Goal: Task Accomplishment & Management: Manage account settings

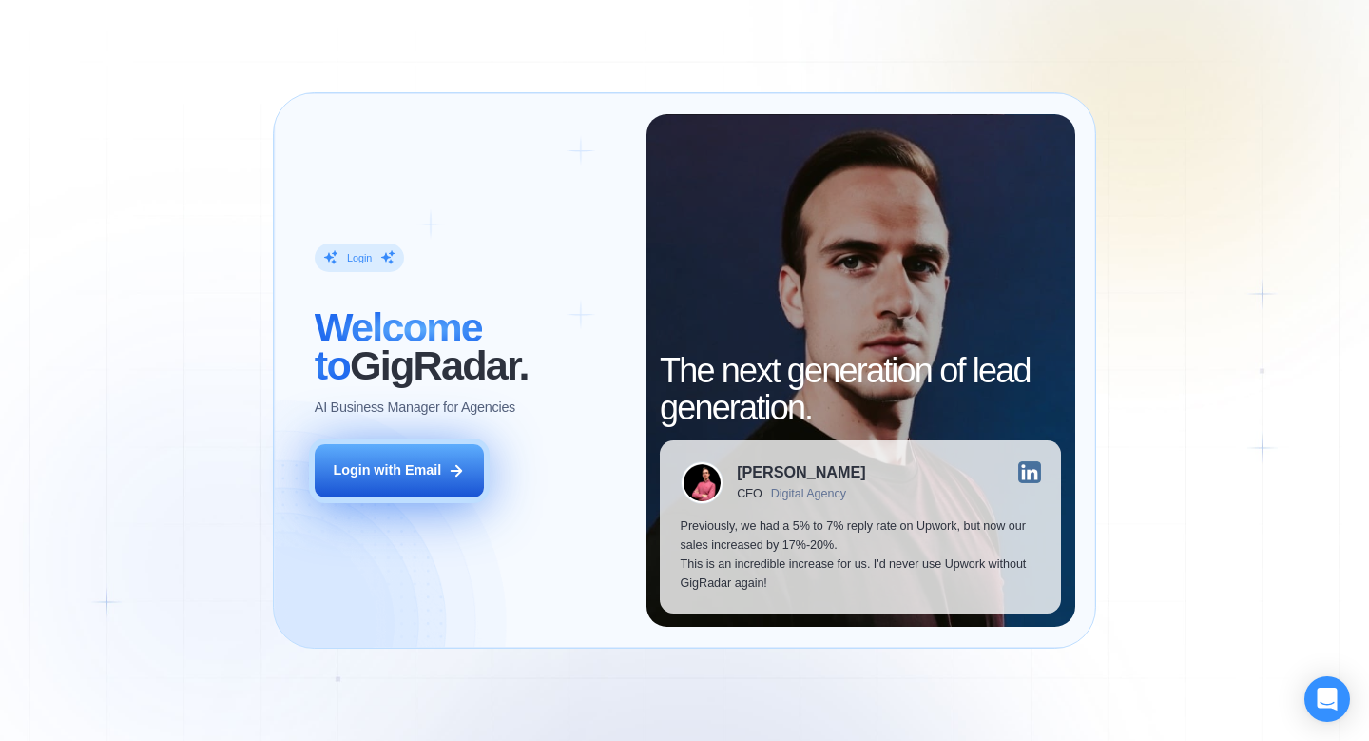
click at [440, 480] on button "Login with Email" at bounding box center [399, 470] width 169 height 53
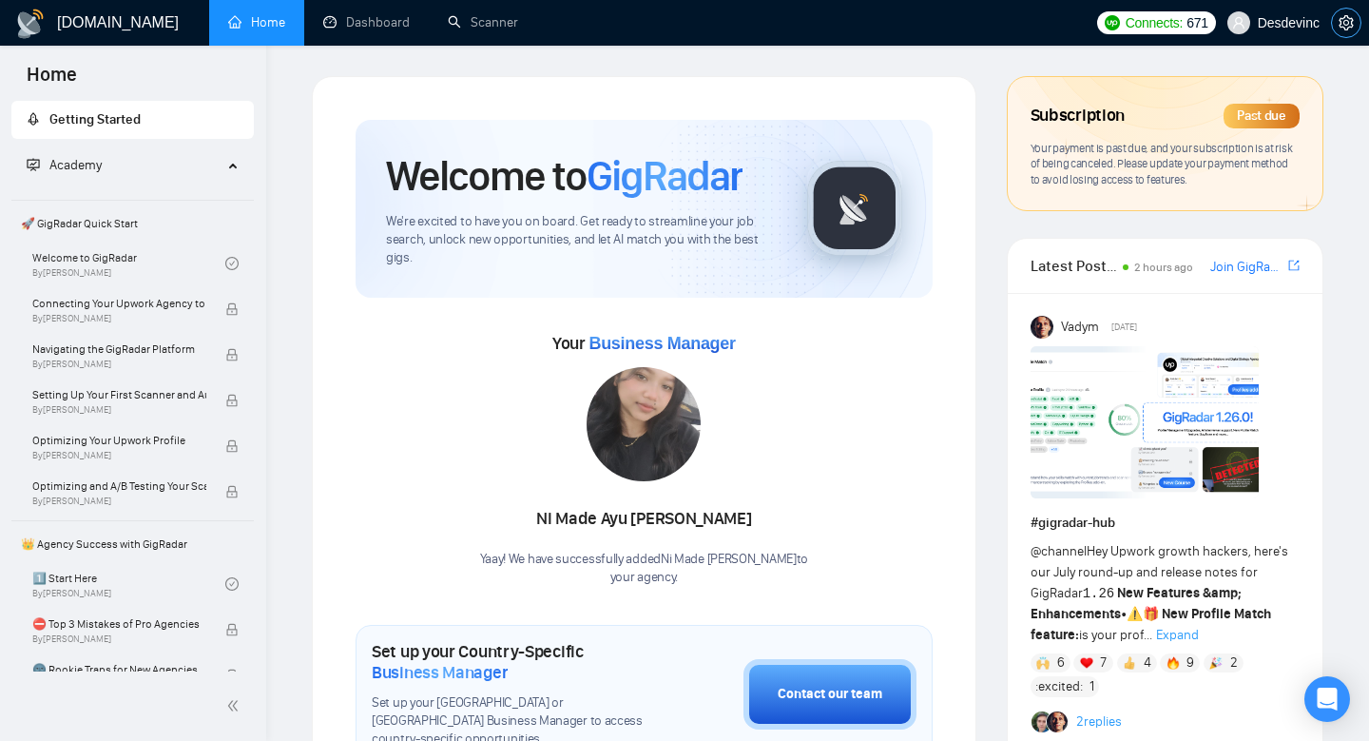
click at [1345, 21] on icon "setting" at bounding box center [1346, 22] width 15 height 15
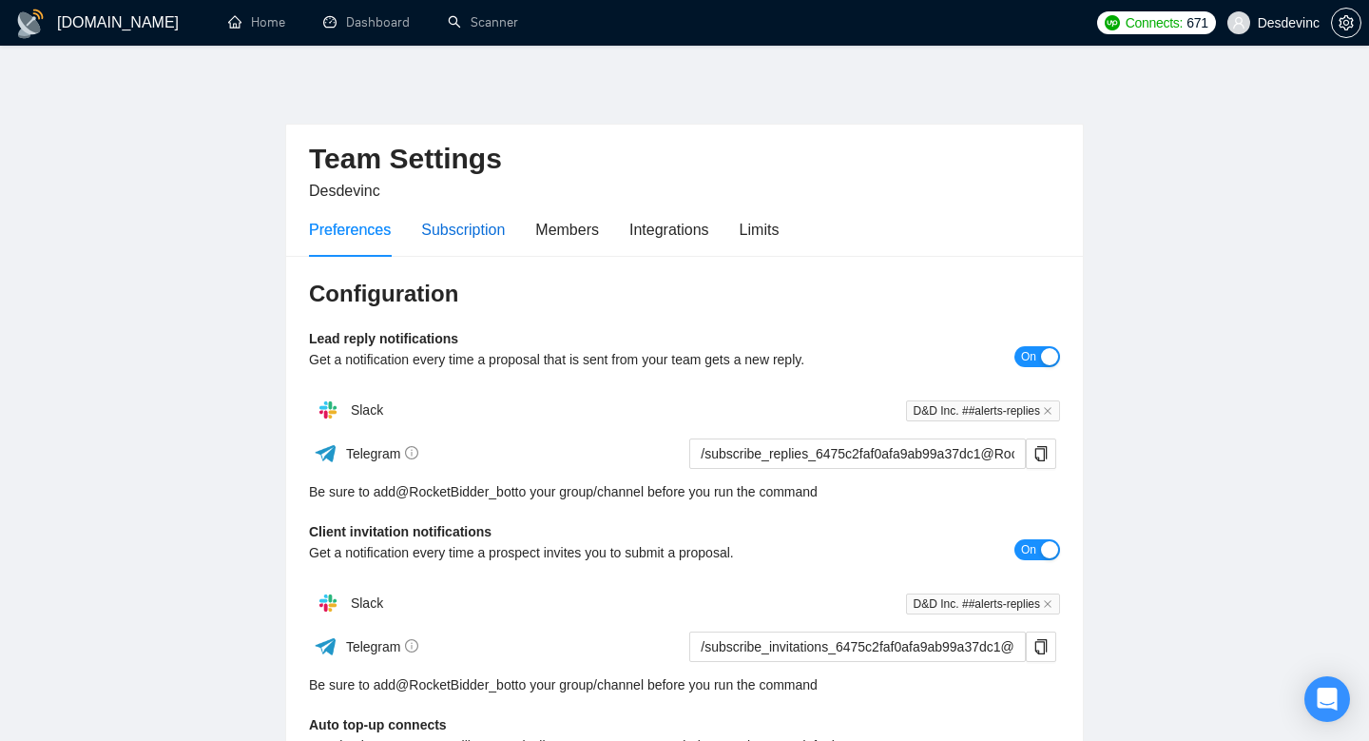
click at [464, 239] on div "Subscription" at bounding box center [463, 230] width 84 height 24
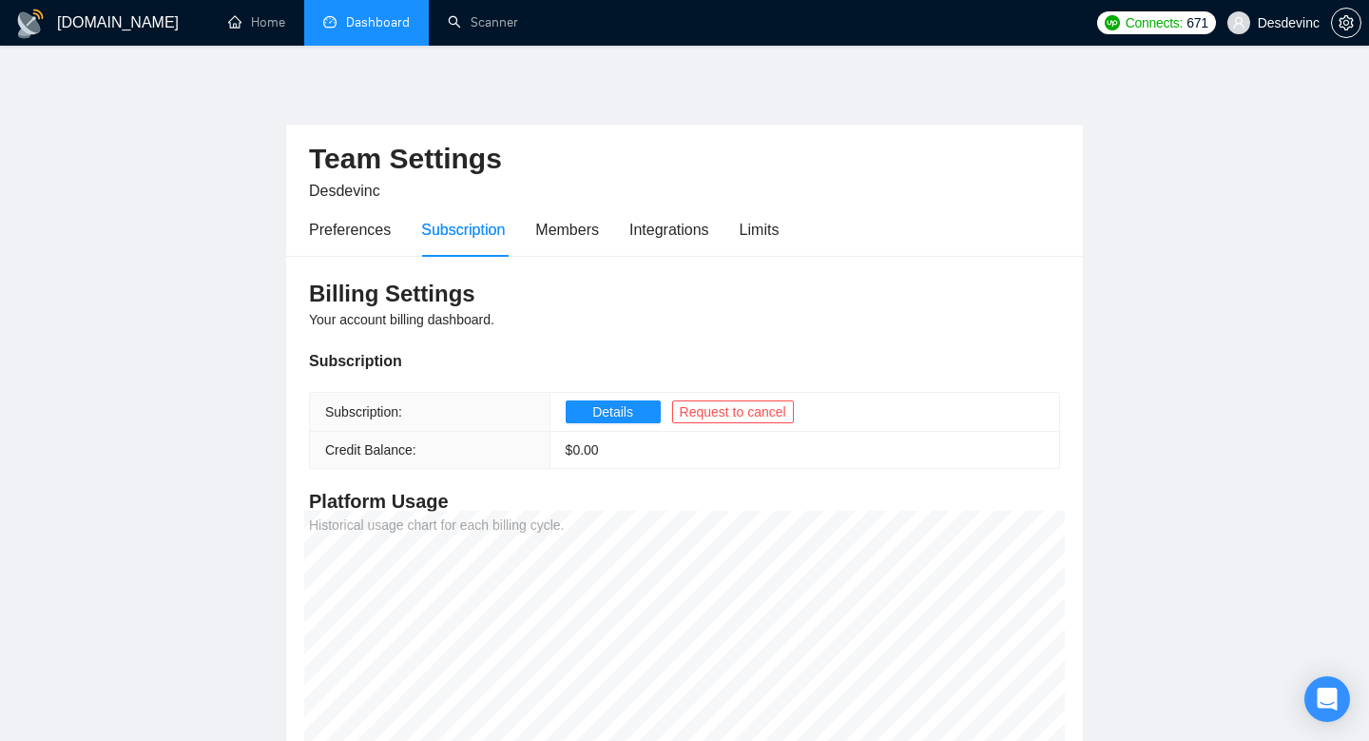
click at [370, 23] on link "Dashboard" at bounding box center [366, 22] width 87 height 16
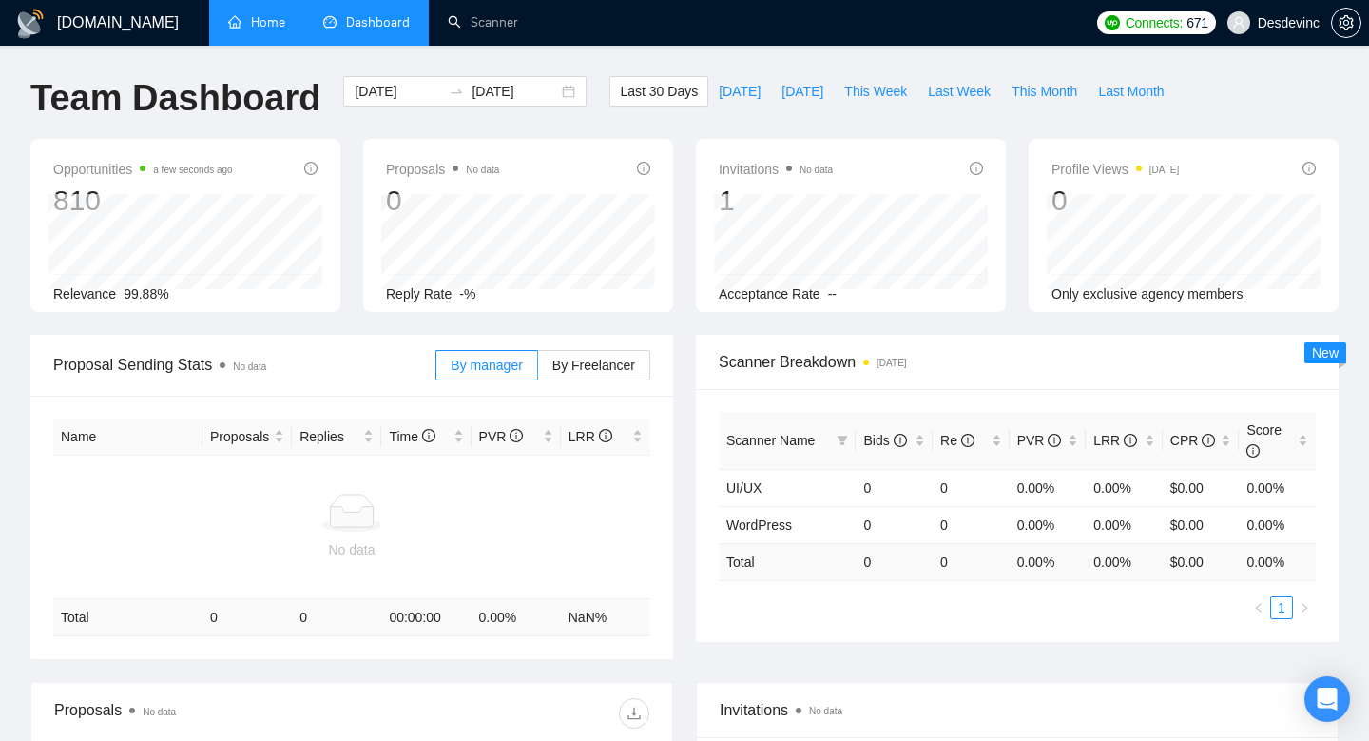
click at [258, 30] on link "Home" at bounding box center [256, 22] width 57 height 16
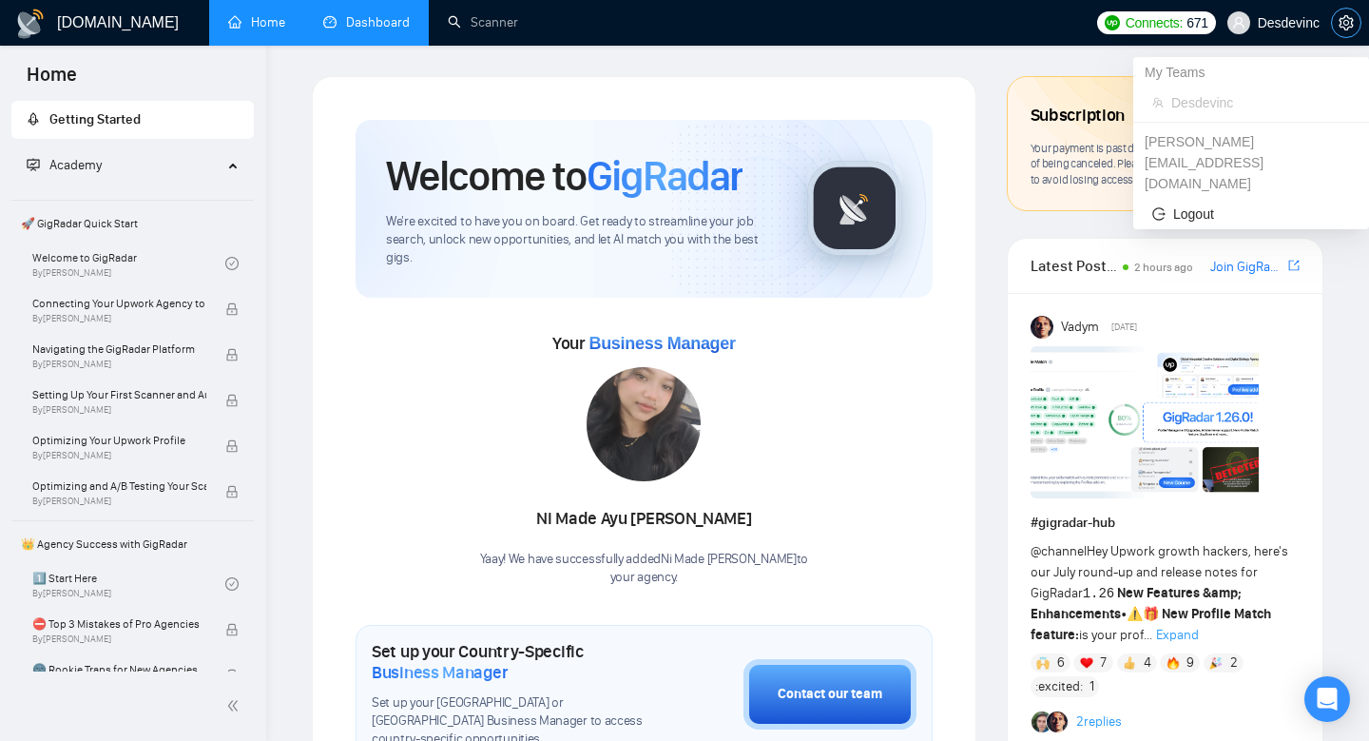
click at [1342, 15] on icon "setting" at bounding box center [1346, 22] width 15 height 15
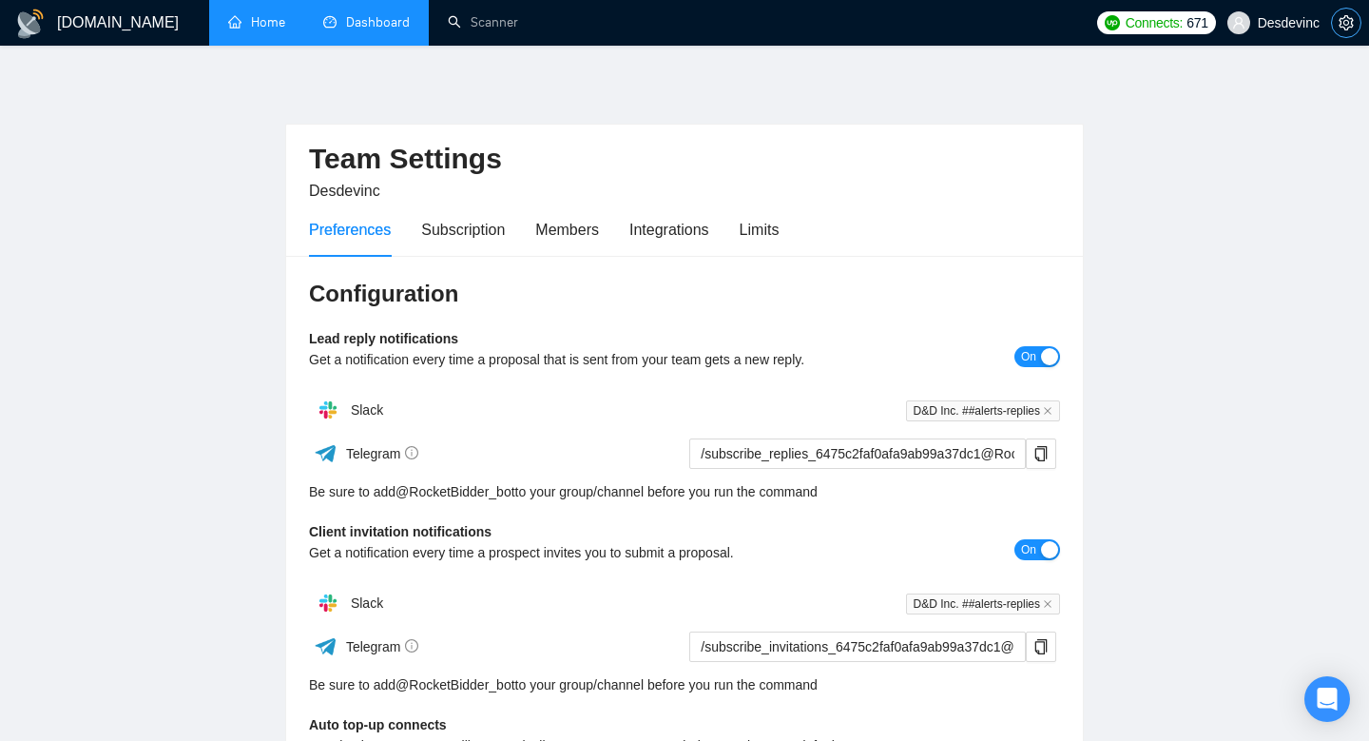
click at [1351, 27] on icon "setting" at bounding box center [1346, 22] width 14 height 15
click at [1288, 34] on span "Desdevinc" at bounding box center [1273, 22] width 115 height 61
click at [981, 86] on div "Team Settings Desdevinc Preferences Subscription Members Integrations Limits Co…" at bounding box center [684, 577] width 799 height 1002
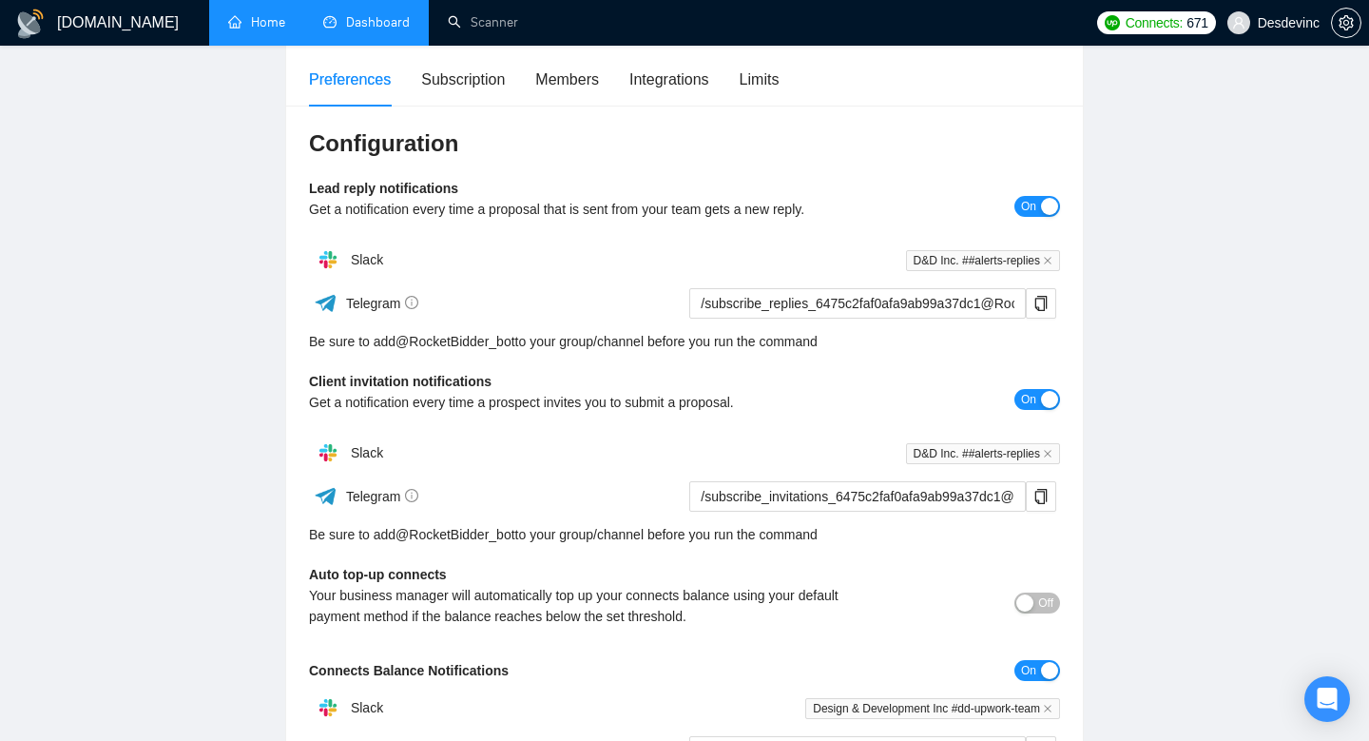
scroll to position [125, 0]
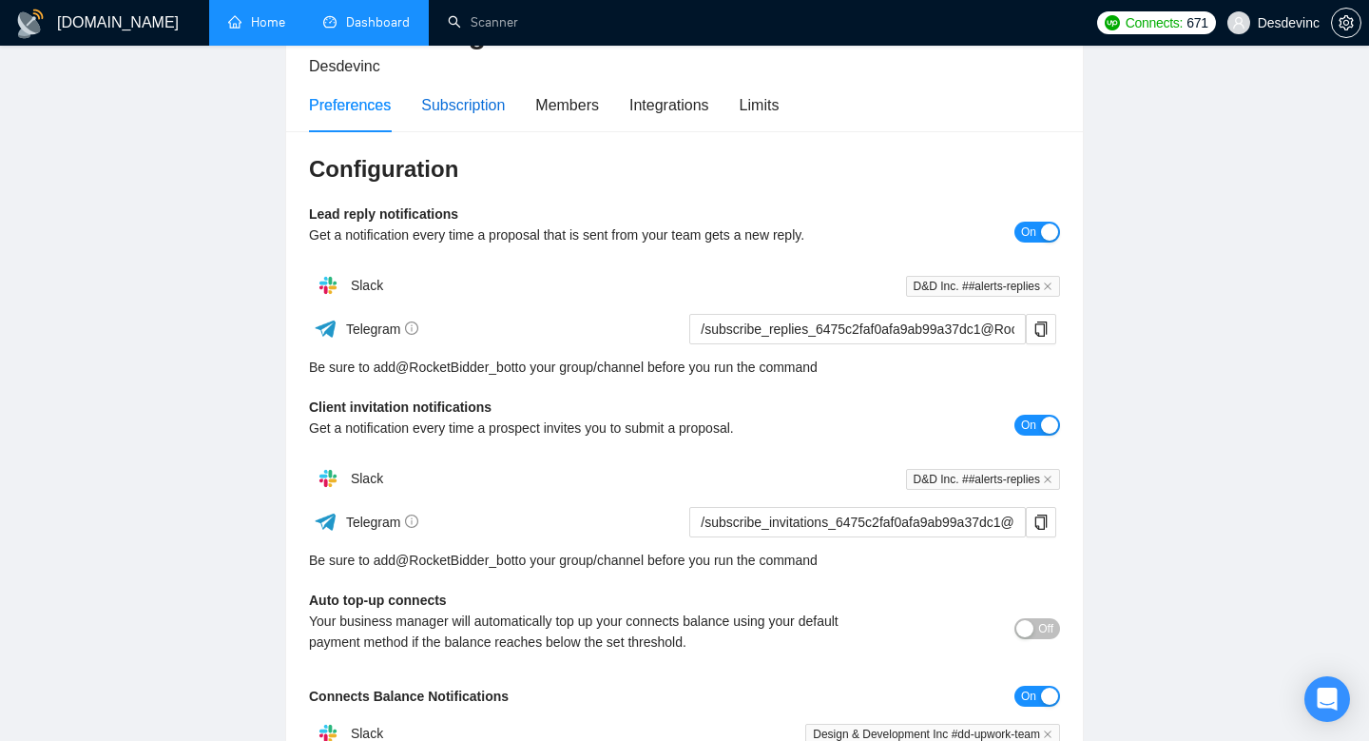
click at [480, 113] on div "Subscription" at bounding box center [463, 105] width 84 height 24
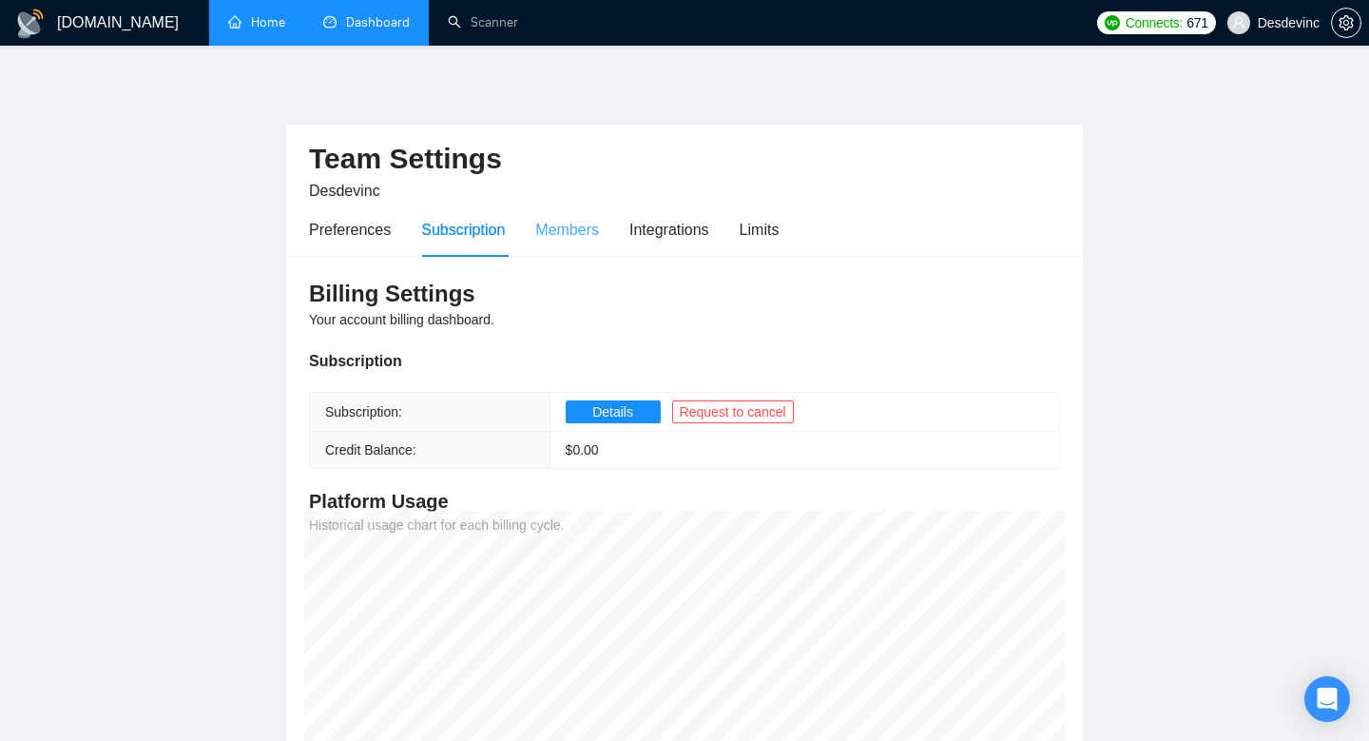
click at [567, 241] on div "Members" at bounding box center [567, 230] width 64 height 54
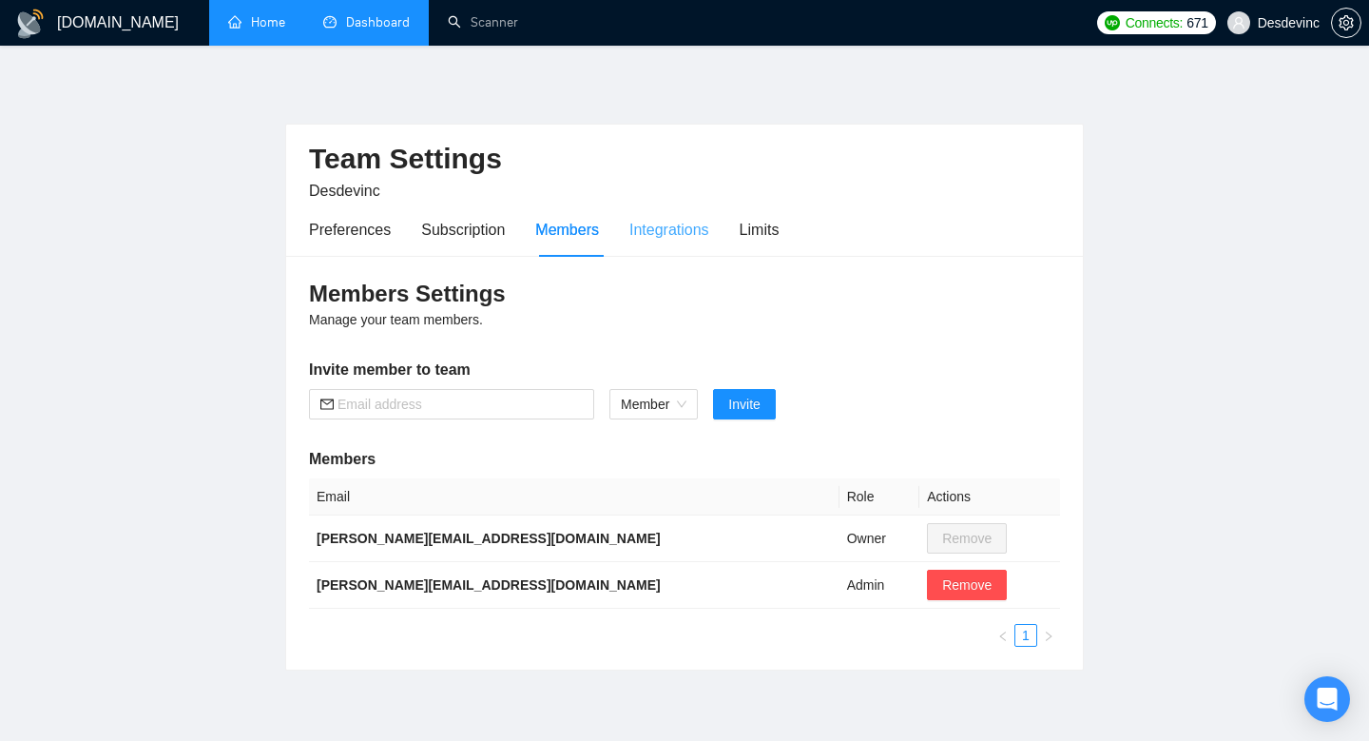
click at [665, 243] on div "Integrations" at bounding box center [669, 230] width 80 height 54
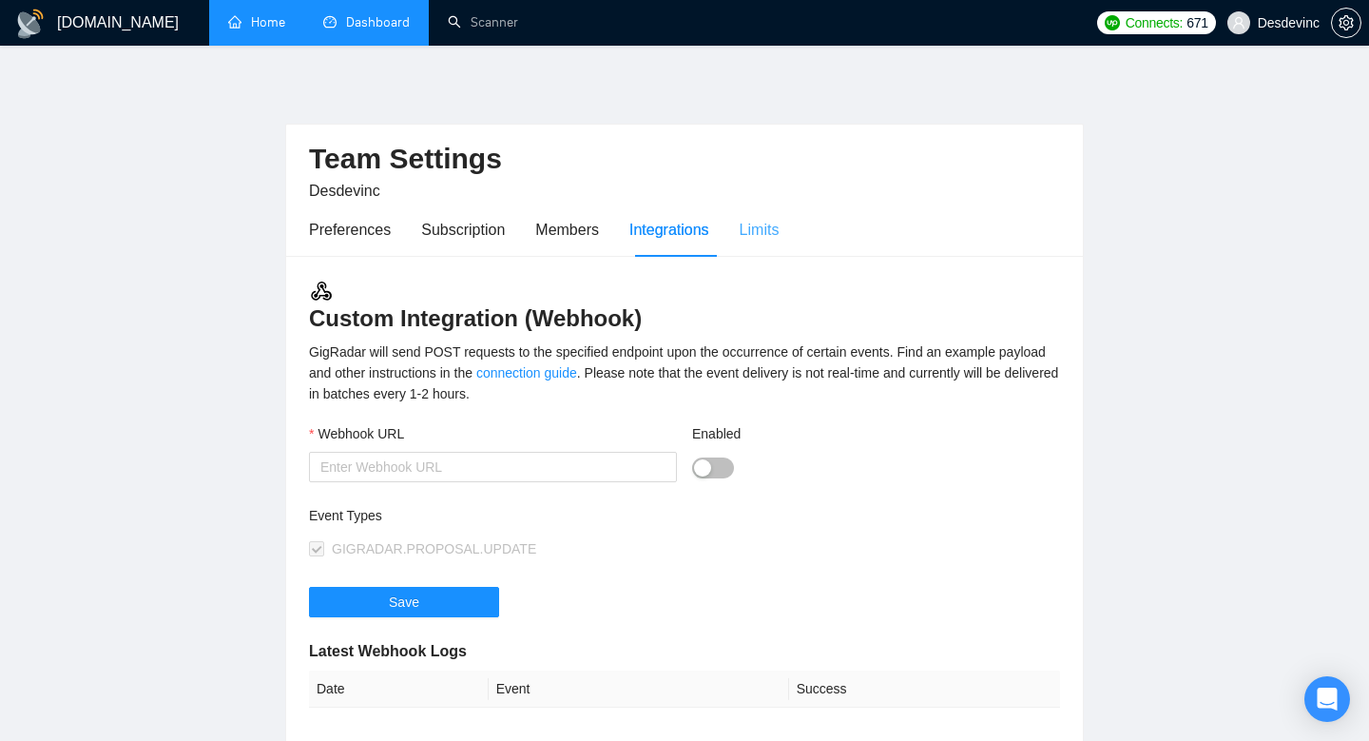
click at [763, 241] on div "Limits" at bounding box center [760, 230] width 40 height 54
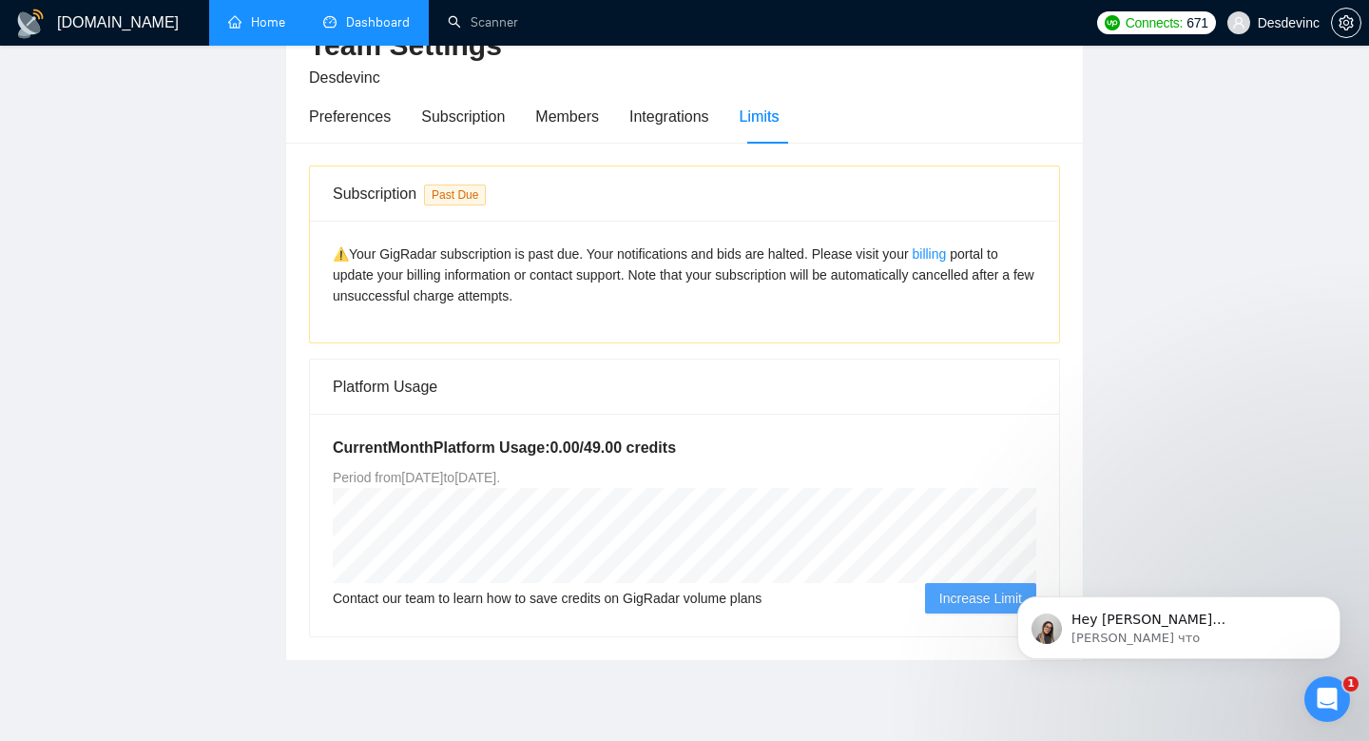
scroll to position [180, 0]
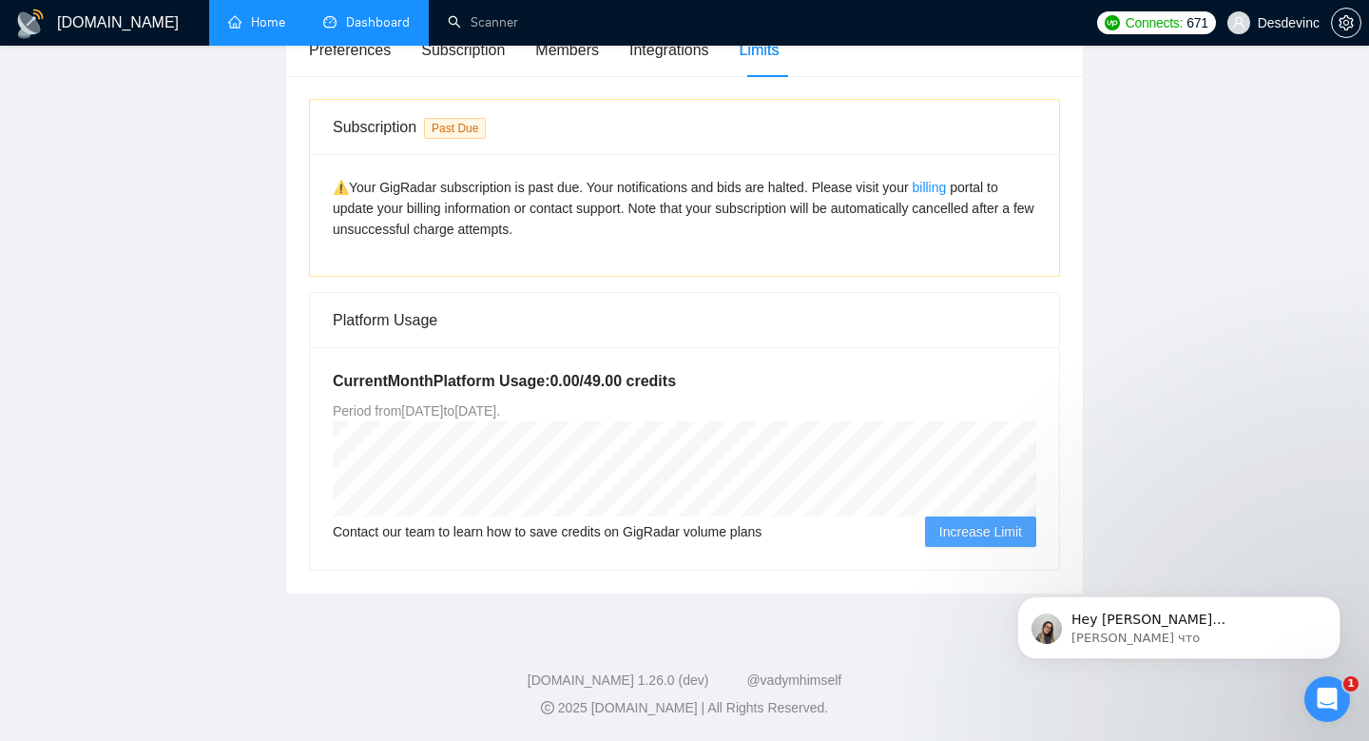
click at [617, 382] on h5 "Current Month Platform Usage: 0.00 / 49.00 credits" at bounding box center [685, 381] width 704 height 23
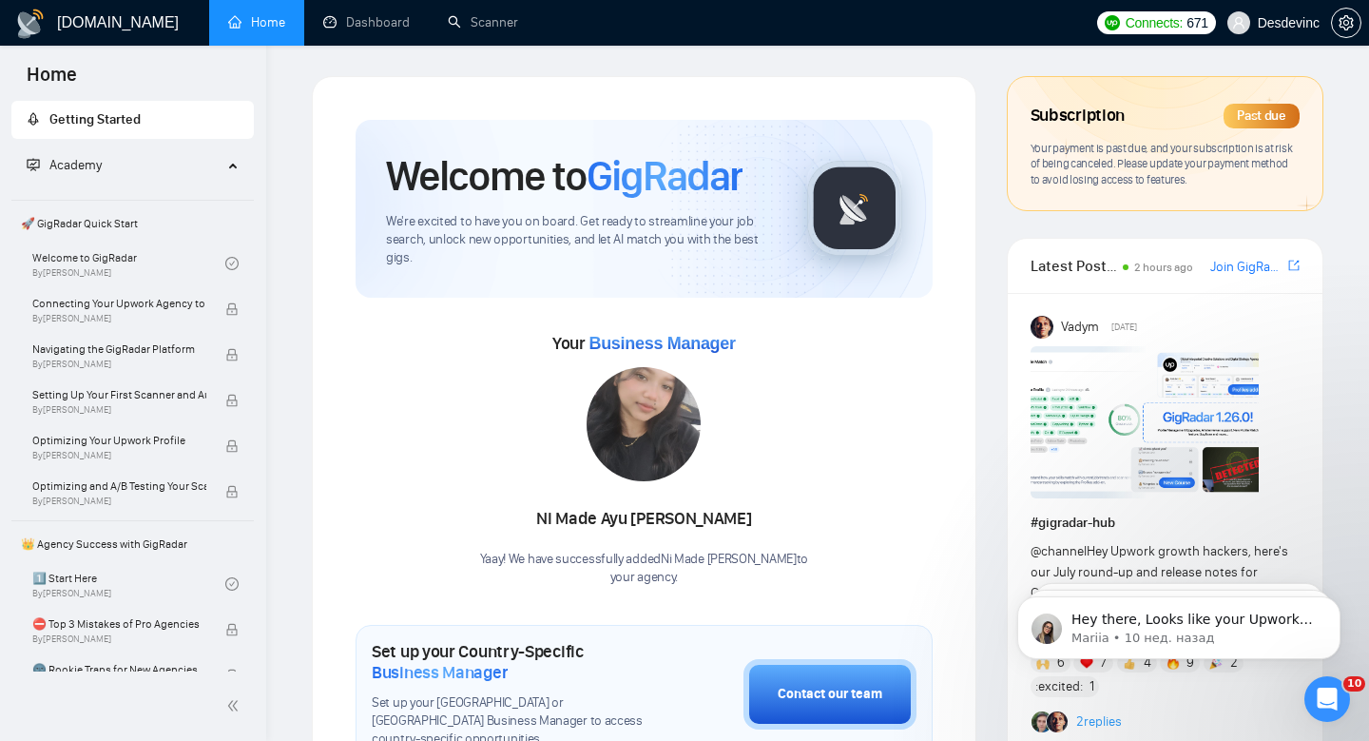
click at [1242, 117] on div "Past due" at bounding box center [1262, 116] width 76 height 25
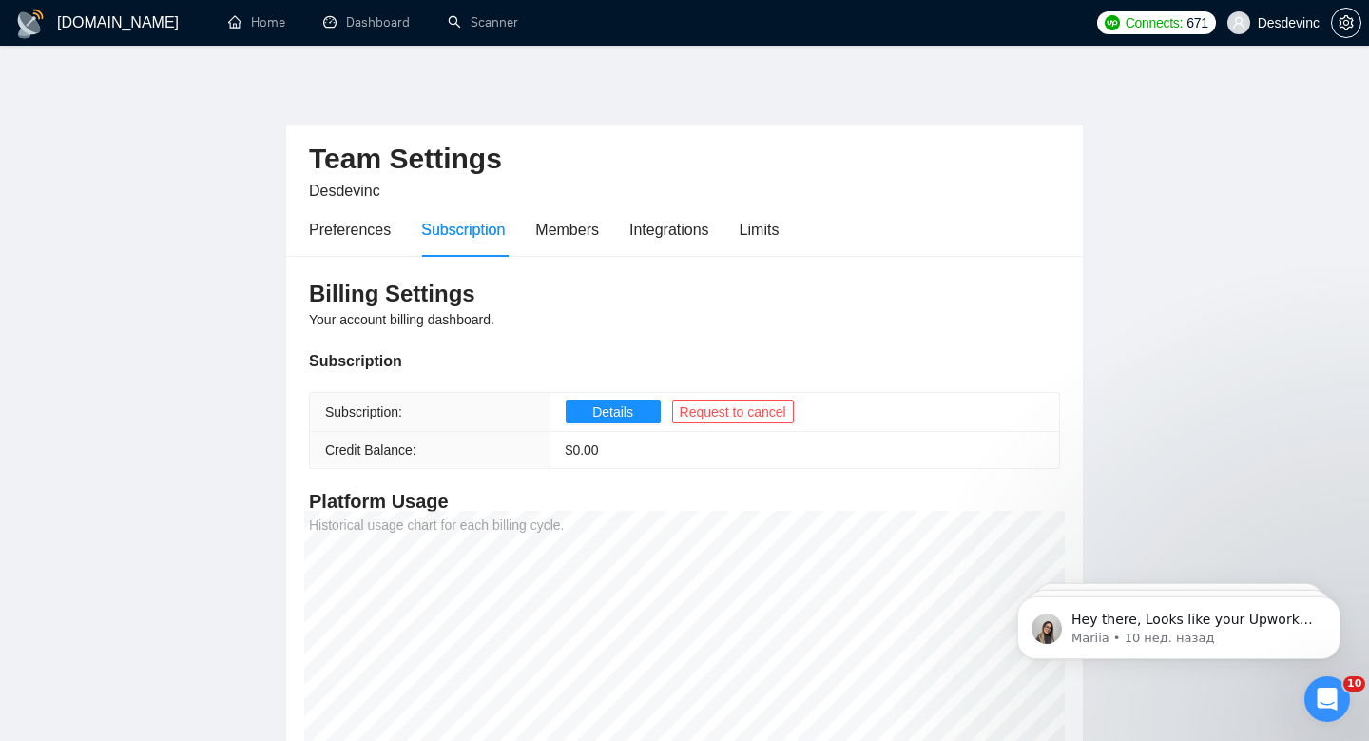
scroll to position [15, 0]
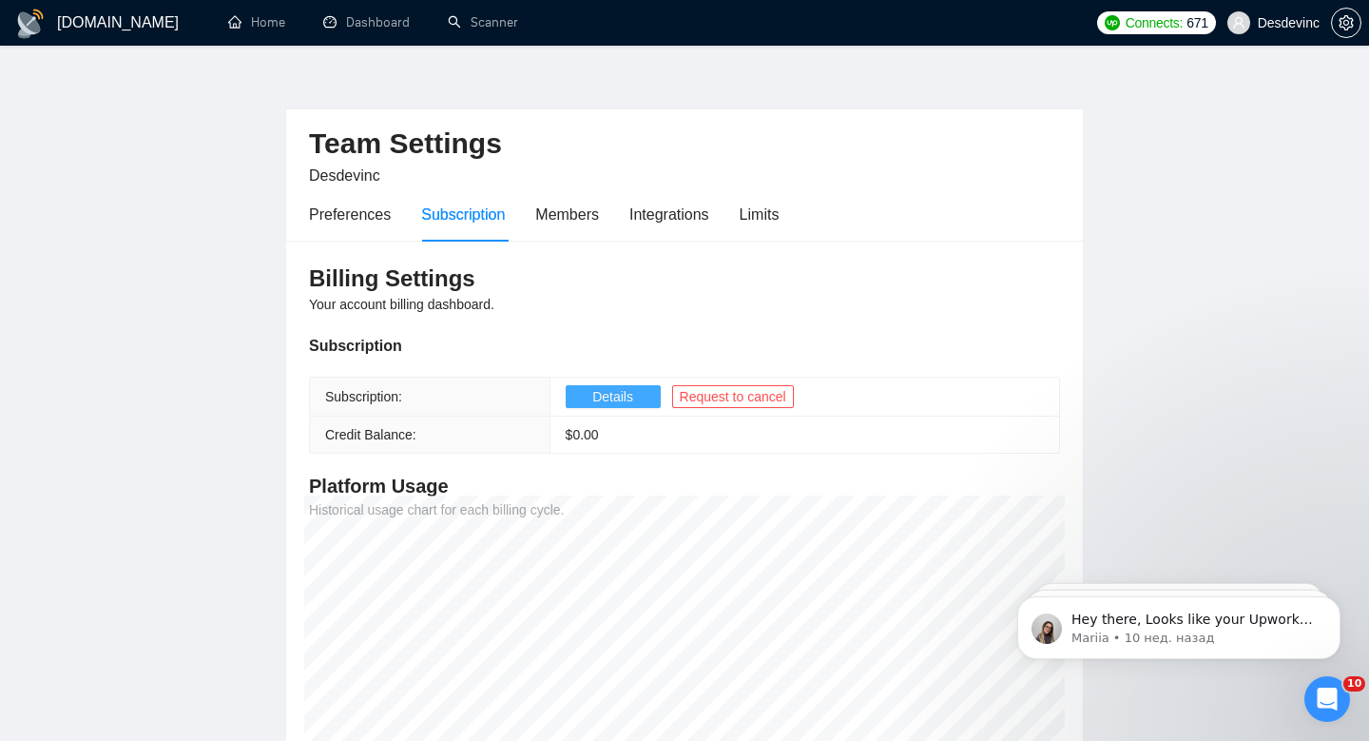
click at [644, 401] on button "Details" at bounding box center [613, 396] width 95 height 23
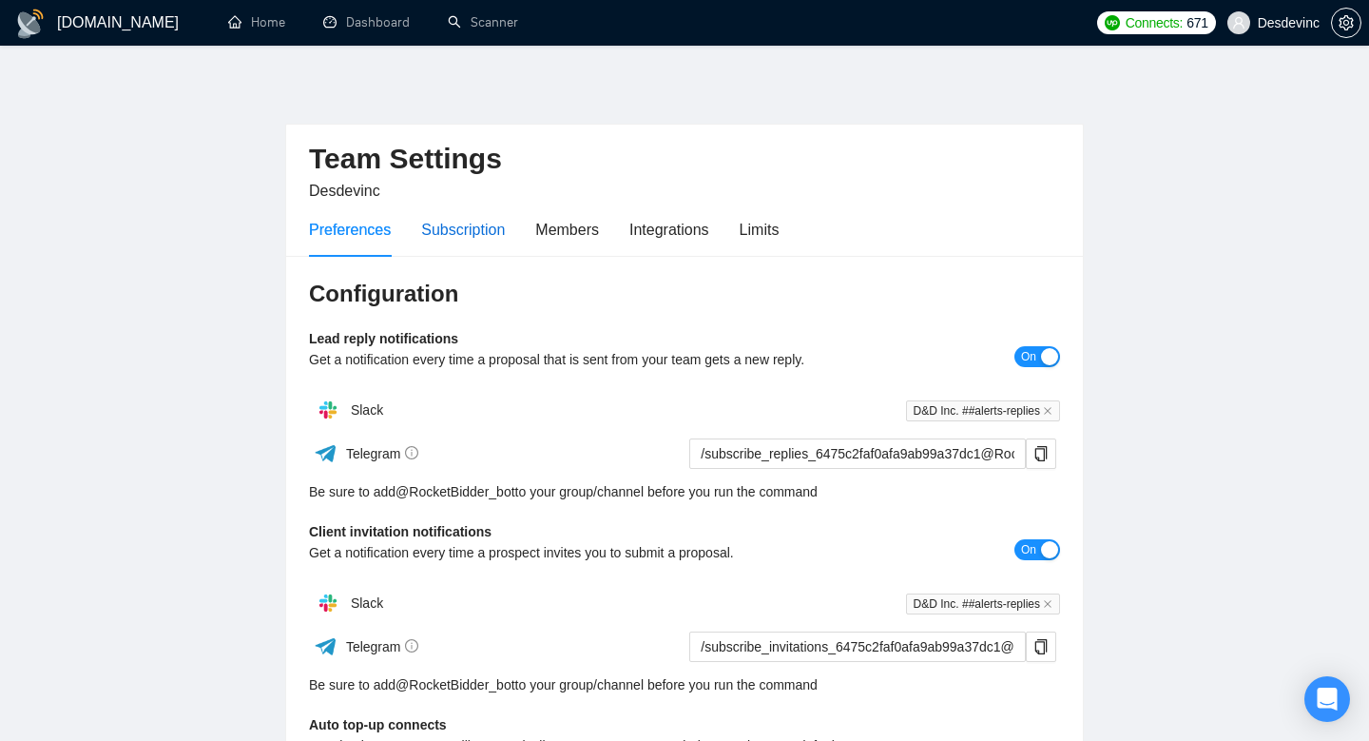
click at [488, 228] on div "Subscription" at bounding box center [463, 230] width 84 height 24
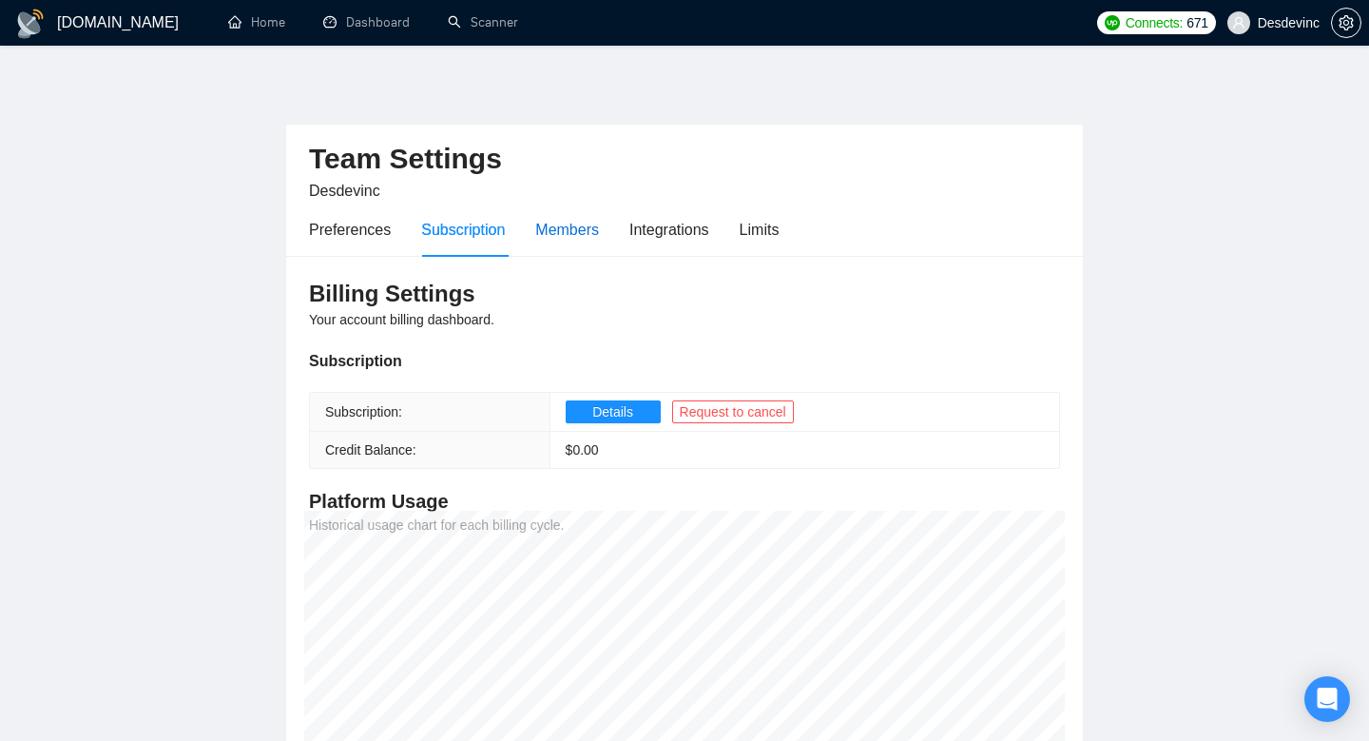
click at [579, 238] on div "Members" at bounding box center [567, 230] width 64 height 24
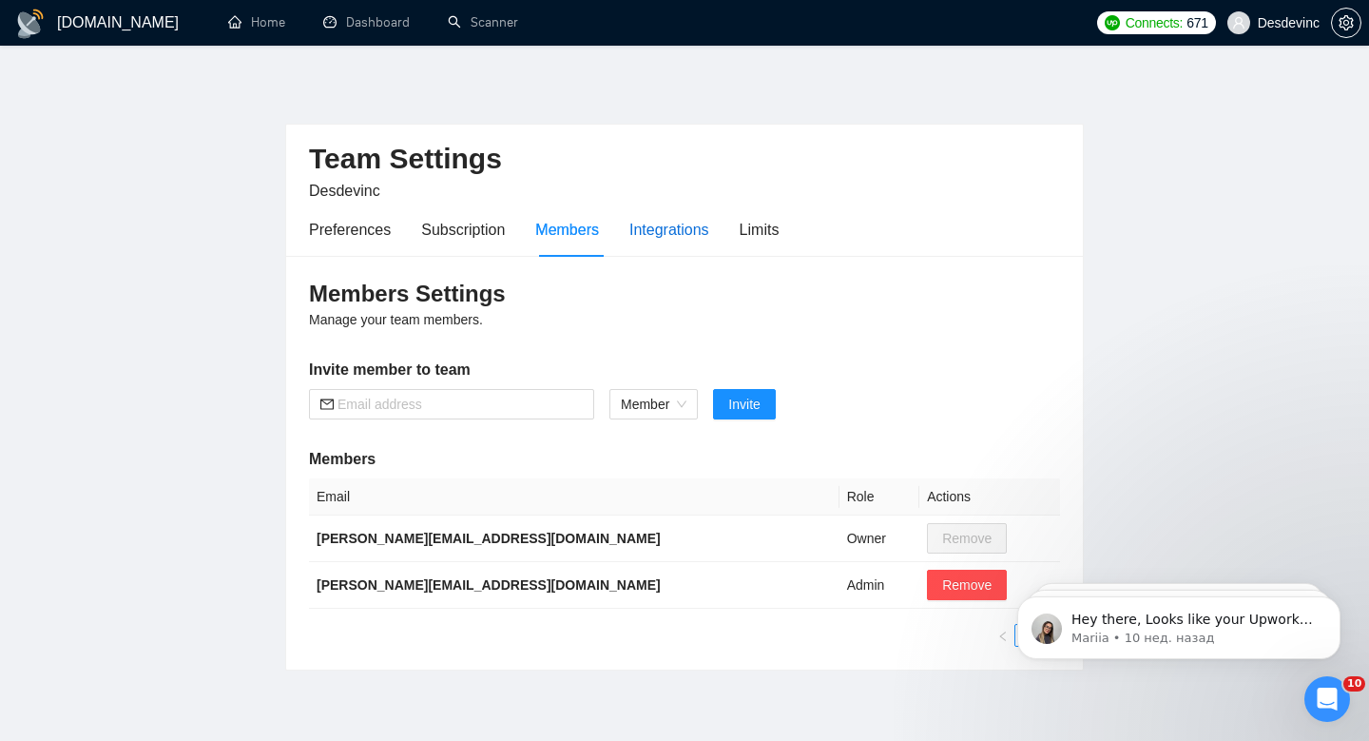
click at [666, 241] on div "Integrations" at bounding box center [669, 230] width 80 height 24
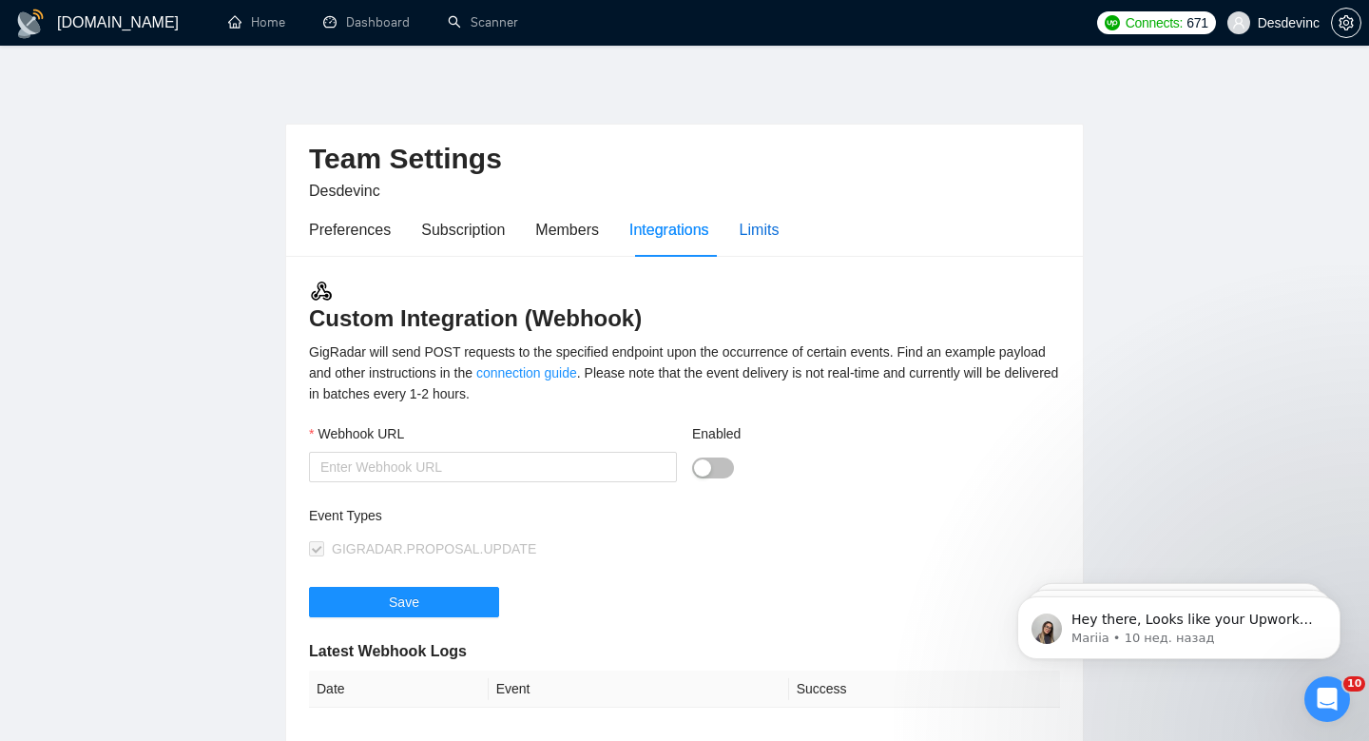
click at [761, 236] on div "Limits" at bounding box center [760, 230] width 40 height 24
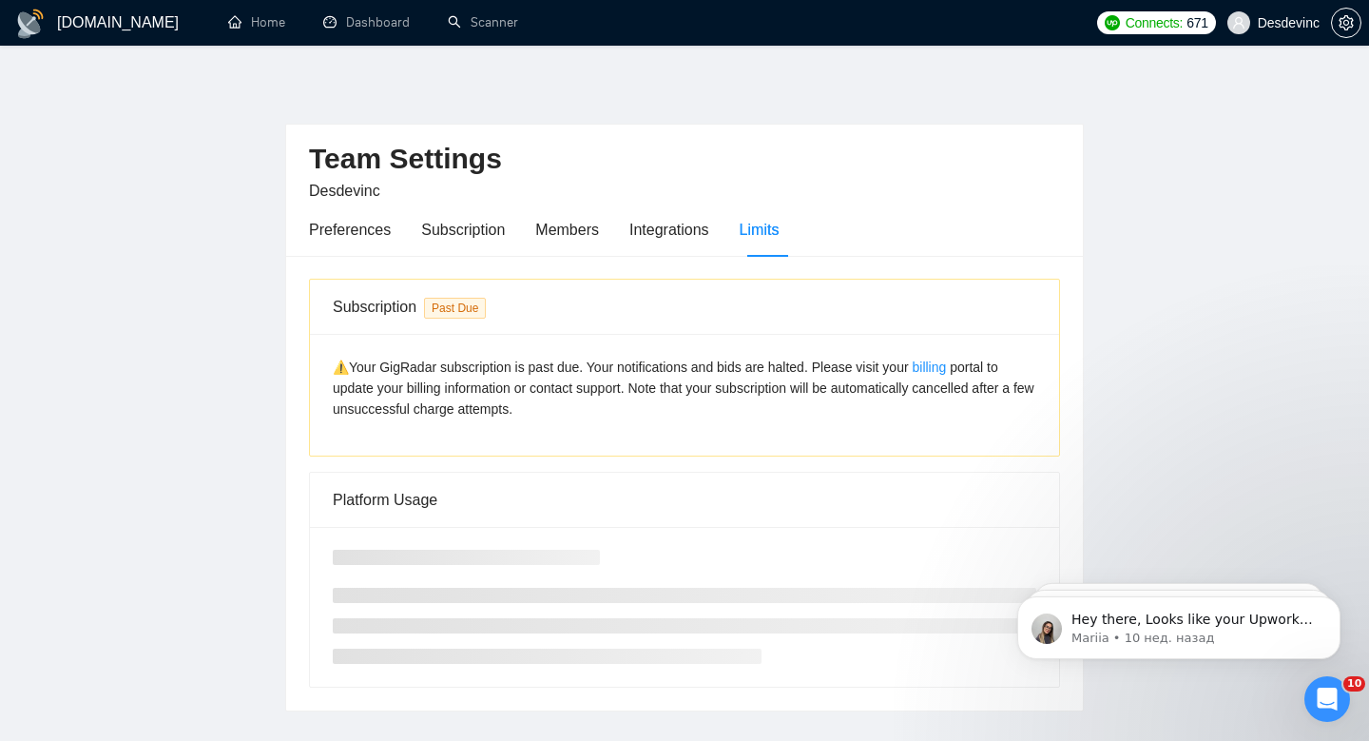
click at [536, 239] on div "Preferences Subscription Members Integrations Limits" at bounding box center [544, 230] width 470 height 54
click at [458, 229] on div "Subscription" at bounding box center [463, 230] width 84 height 24
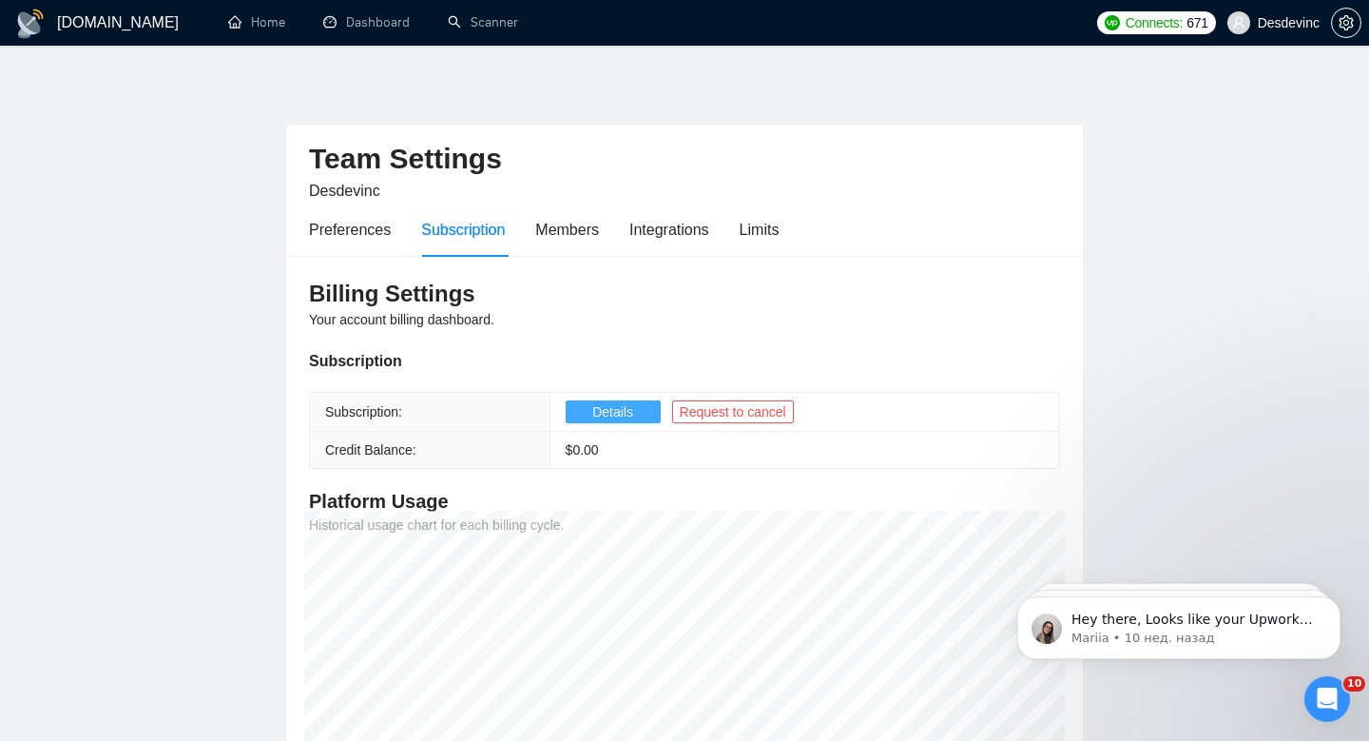
click at [633, 412] on span "Details" at bounding box center [612, 411] width 41 height 21
